Goal: Task Accomplishment & Management: Use online tool/utility

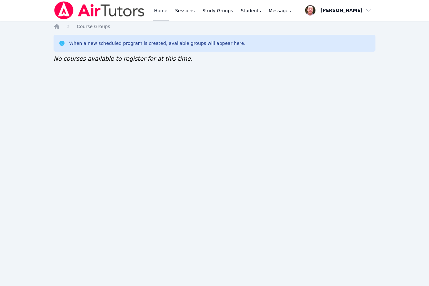
click at [159, 11] on link "Home" at bounding box center [161, 10] width 16 height 21
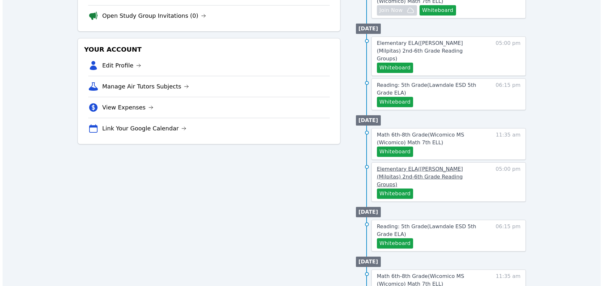
scroll to position [148, 0]
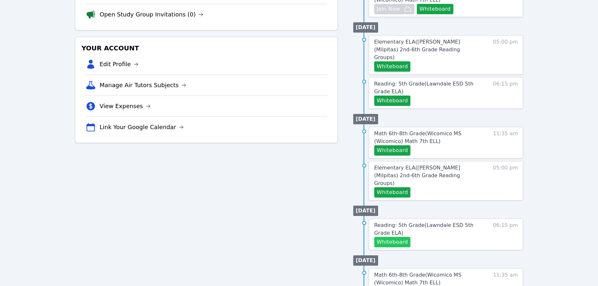
click at [400, 237] on button "Whiteboard" at bounding box center [392, 242] width 36 height 10
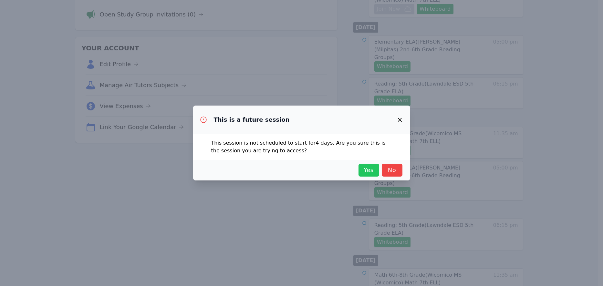
click at [372, 171] on span "Yes" at bounding box center [369, 170] width 14 height 9
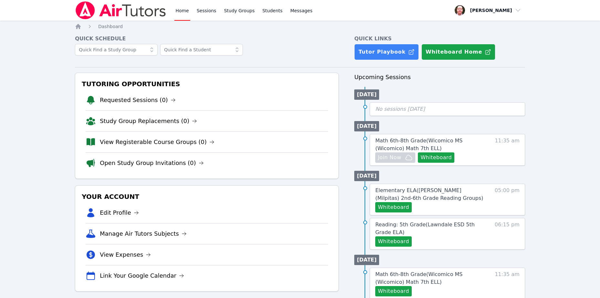
click at [422, 114] on div "No sessions [DATE]" at bounding box center [447, 109] width 155 height 14
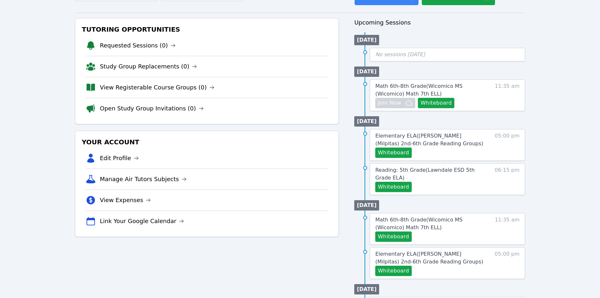
scroll to position [117, 0]
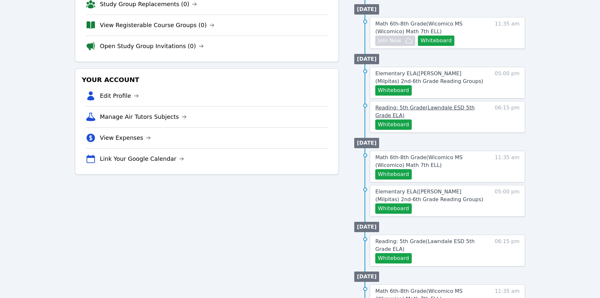
click at [435, 108] on span "Reading: 5th Grade ( Lawndale ESD 5th Grade ELA )" at bounding box center [424, 112] width 99 height 14
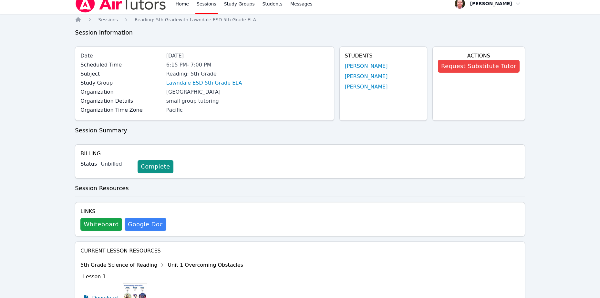
scroll to position [6, 0]
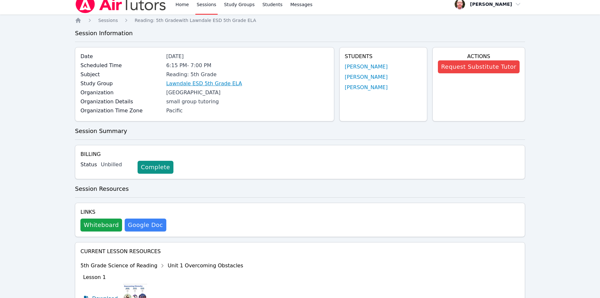
click at [215, 83] on link "Lawndale ESD 5th Grade ELA" at bounding box center [204, 84] width 76 height 8
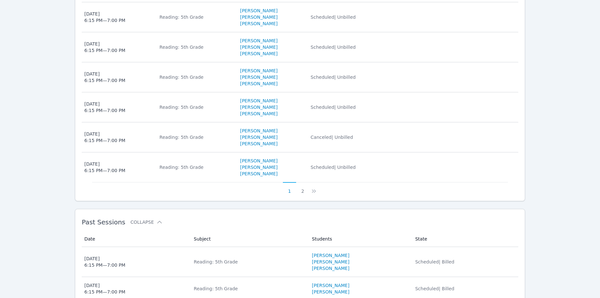
scroll to position [370, 0]
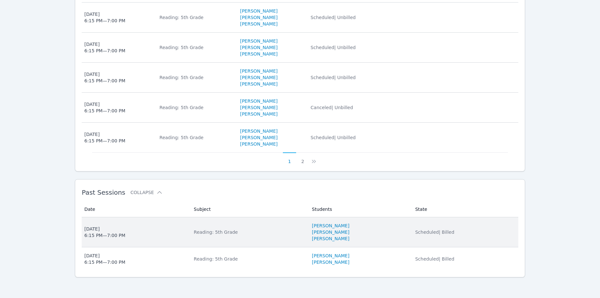
click at [115, 230] on div "[DATE] 6:15 PM — 7:00 PM" at bounding box center [104, 232] width 41 height 13
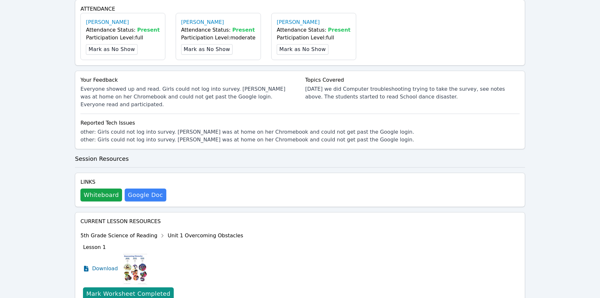
scroll to position [198, 0]
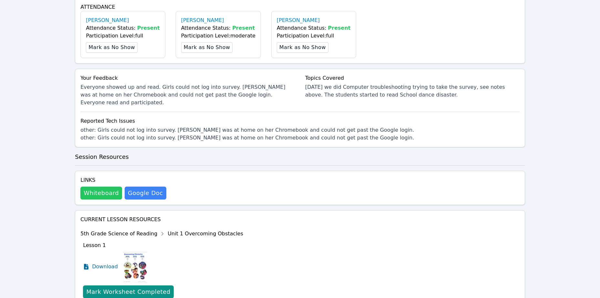
click at [96, 187] on button "Whiteboard" at bounding box center [101, 193] width 42 height 13
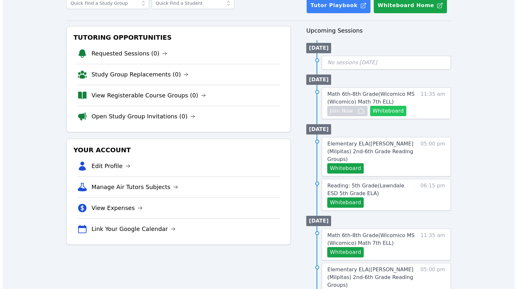
scroll to position [69, 0]
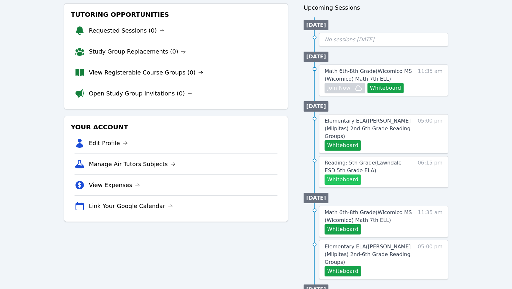
click at [350, 175] on button "Whiteboard" at bounding box center [343, 180] width 36 height 10
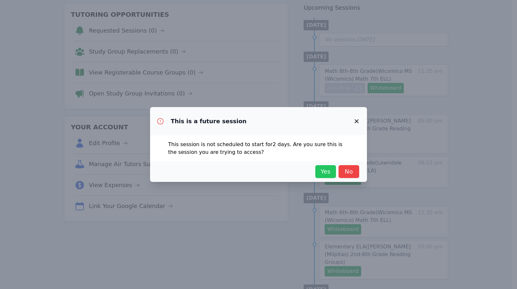
click at [328, 169] on span "Yes" at bounding box center [326, 171] width 14 height 9
